Goal: Task Accomplishment & Management: Manage account settings

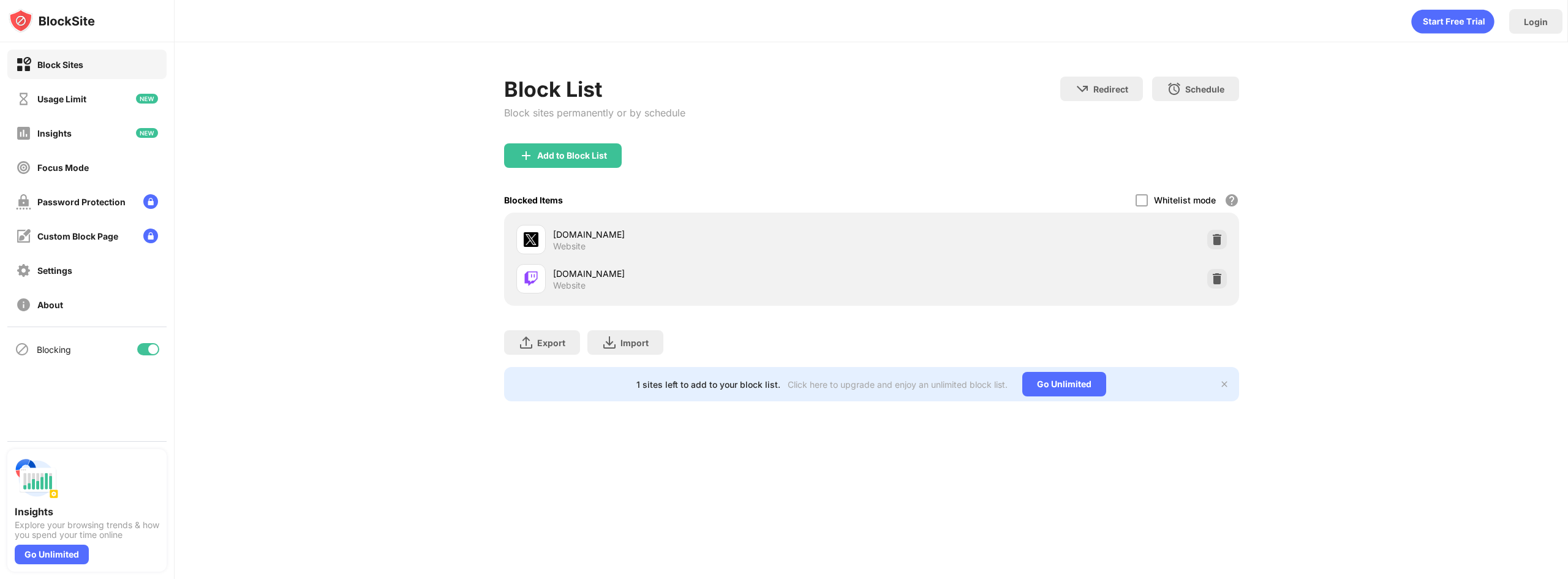
click at [151, 353] on div at bounding box center [153, 348] width 10 height 10
click at [149, 354] on div at bounding box center [148, 349] width 22 height 13
click at [144, 349] on div at bounding box center [148, 349] width 22 height 13
click at [154, 342] on div "Blocking" at bounding box center [86, 348] width 159 height 30
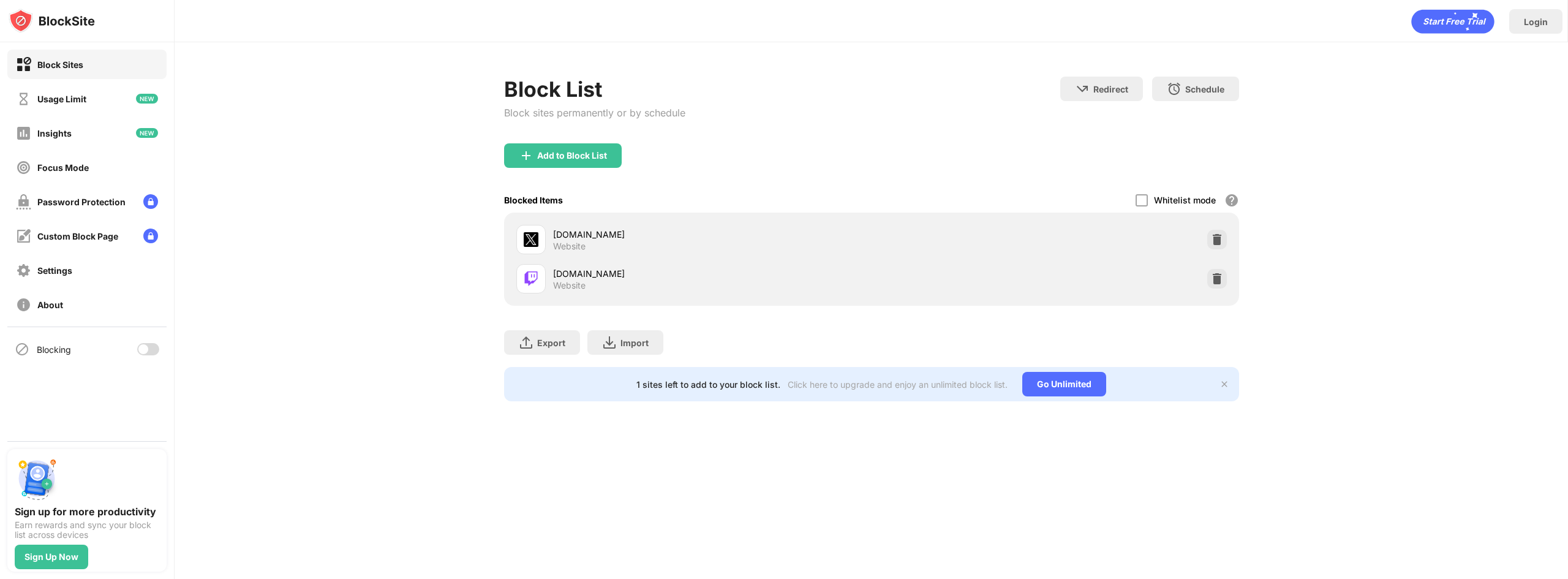
click at [154, 345] on div at bounding box center [148, 349] width 22 height 13
click at [140, 348] on div at bounding box center [148, 349] width 22 height 13
click at [153, 348] on div at bounding box center [148, 349] width 22 height 13
